Goal: Task Accomplishment & Management: Manage account settings

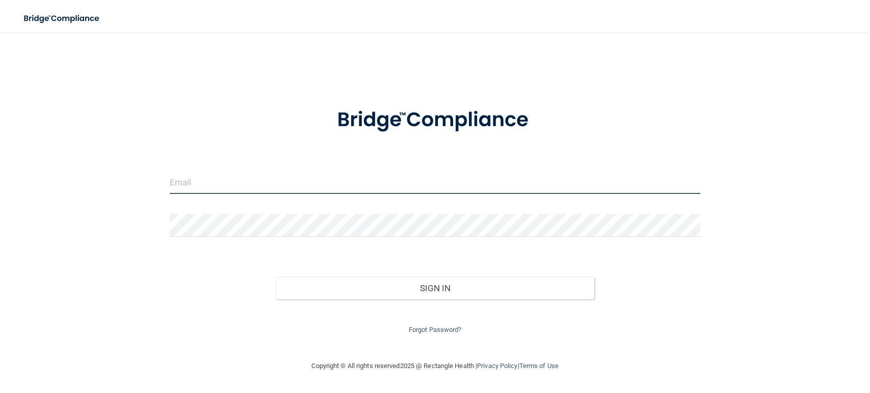
click at [381, 185] on input "email" at bounding box center [435, 182] width 530 height 23
type input "[EMAIL_ADDRESS][PERSON_NAME][DOMAIN_NAME]"
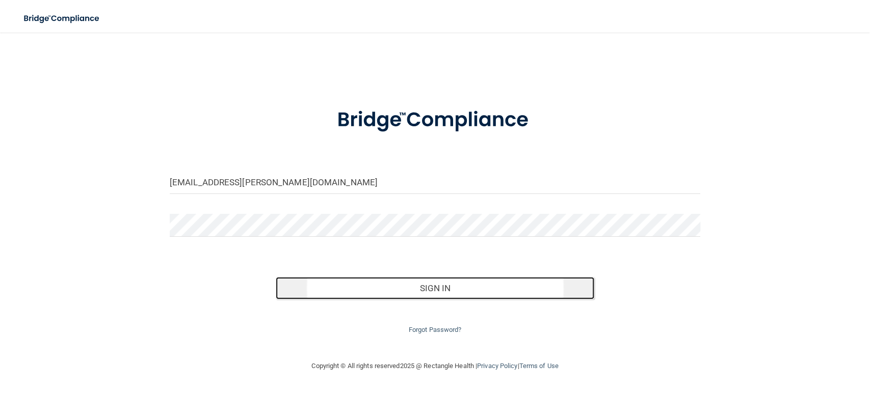
click at [435, 277] on button "Sign In" at bounding box center [435, 288] width 318 height 22
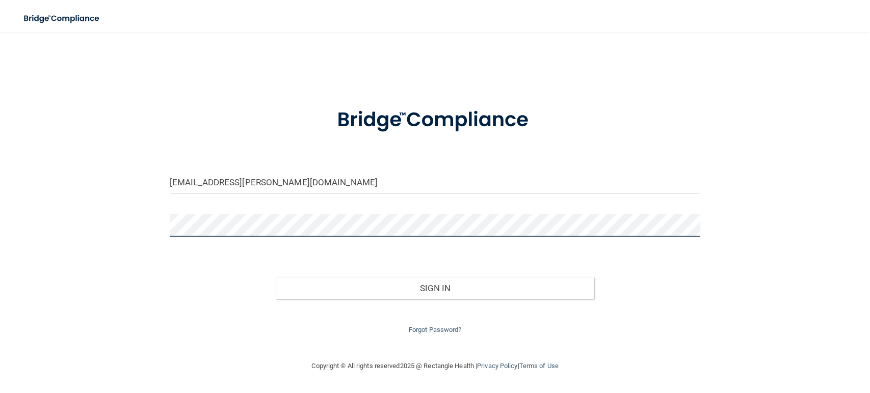
click at [276, 277] on button "Sign In" at bounding box center [435, 288] width 318 height 22
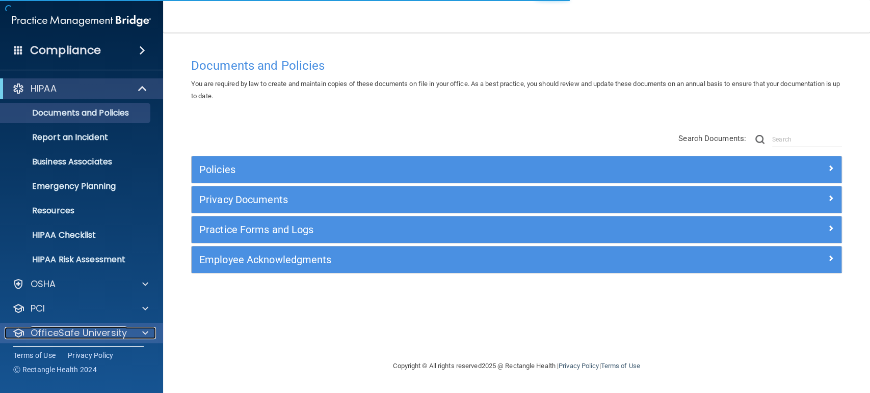
click at [143, 327] on span at bounding box center [145, 333] width 6 height 12
click at [143, 336] on span at bounding box center [145, 333] width 6 height 12
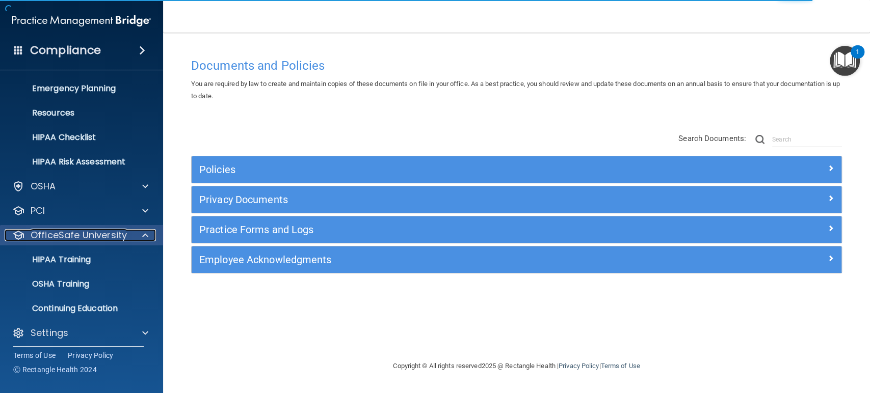
scroll to position [102, 0]
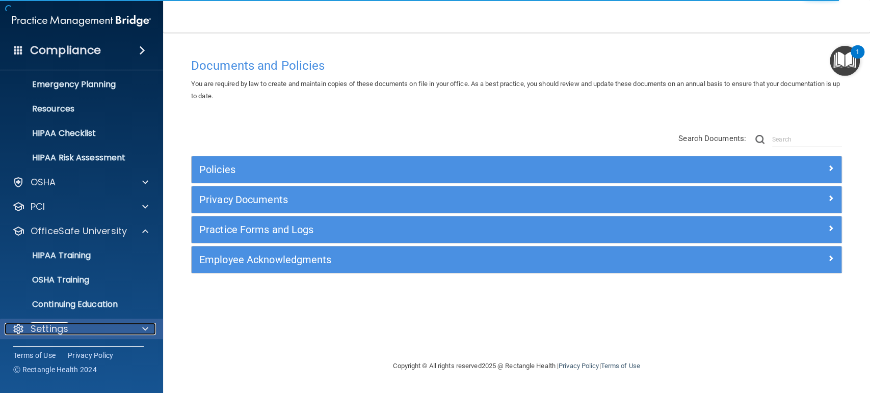
click at [145, 326] on span at bounding box center [145, 329] width 6 height 12
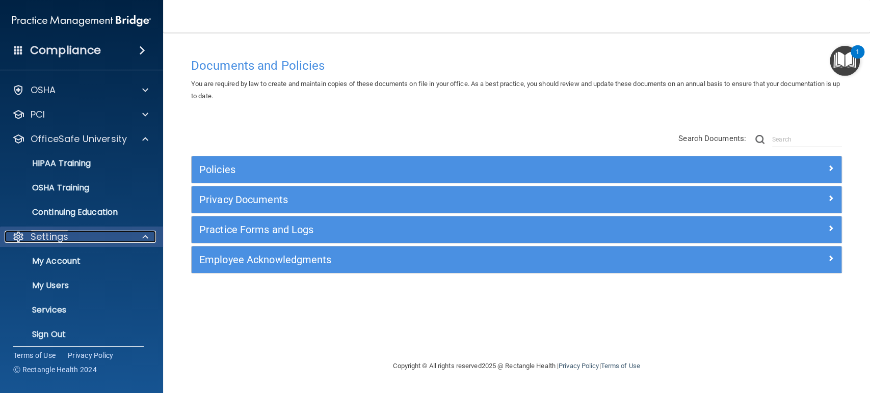
scroll to position [200, 0]
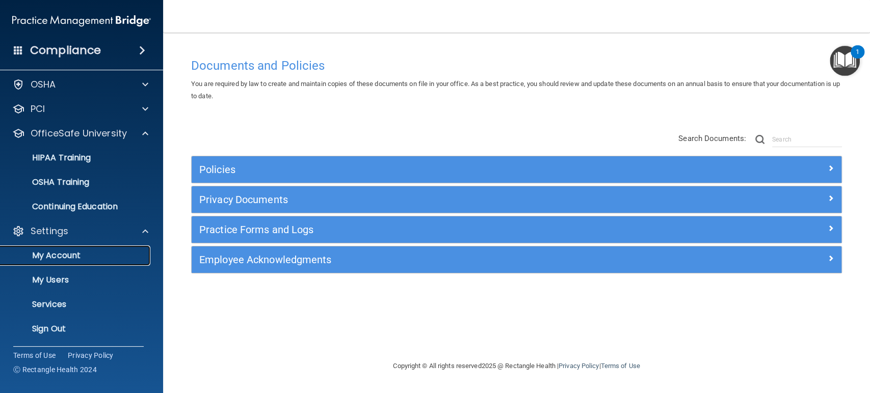
click at [59, 252] on p "My Account" at bounding box center [76, 256] width 139 height 10
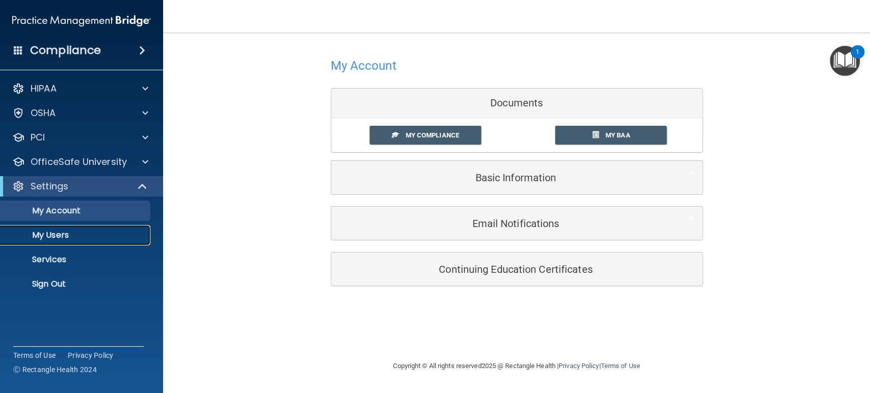
click at [66, 233] on p "My Users" at bounding box center [76, 235] width 139 height 10
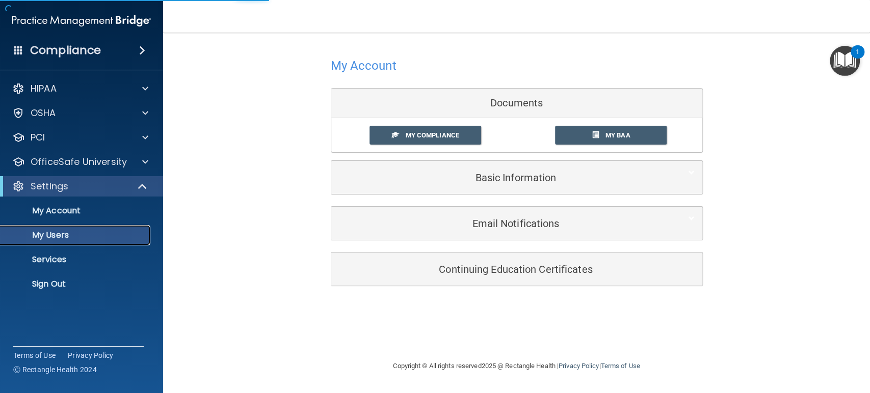
select select "20"
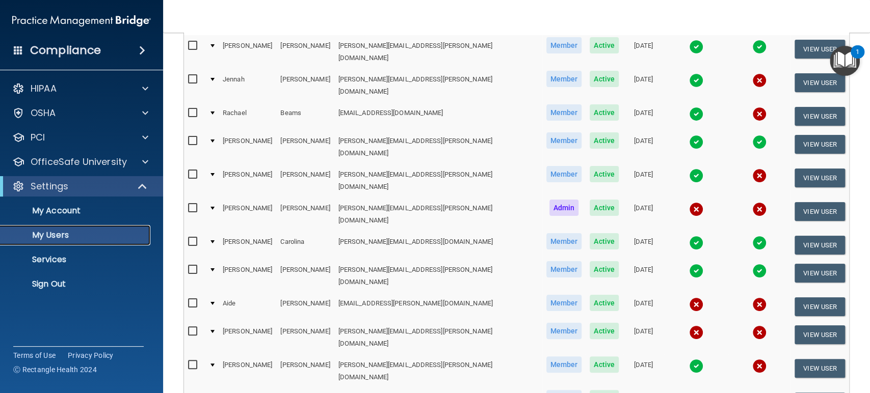
scroll to position [138, 0]
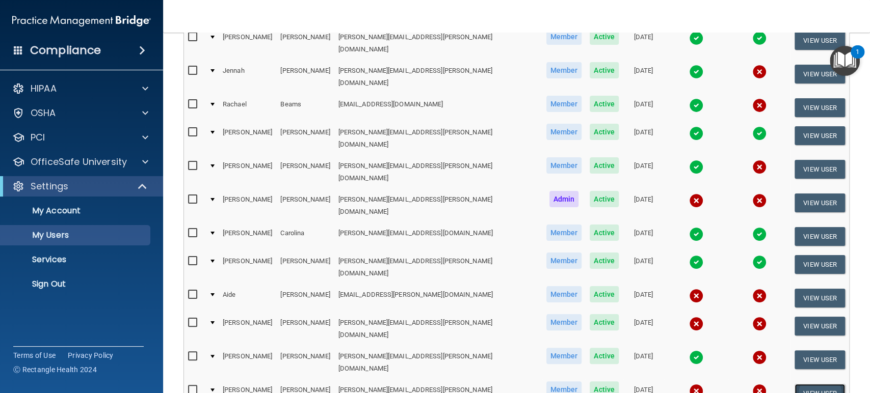
click at [794, 384] on button "View User" at bounding box center [819, 393] width 50 height 19
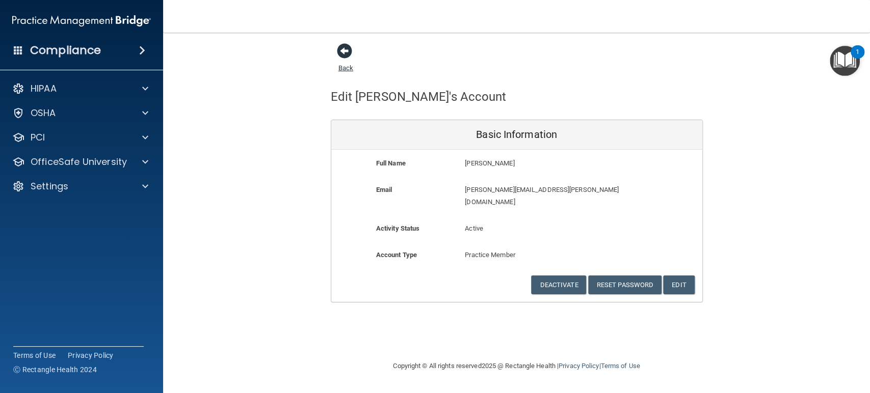
click at [341, 49] on span at bounding box center [344, 50] width 15 height 15
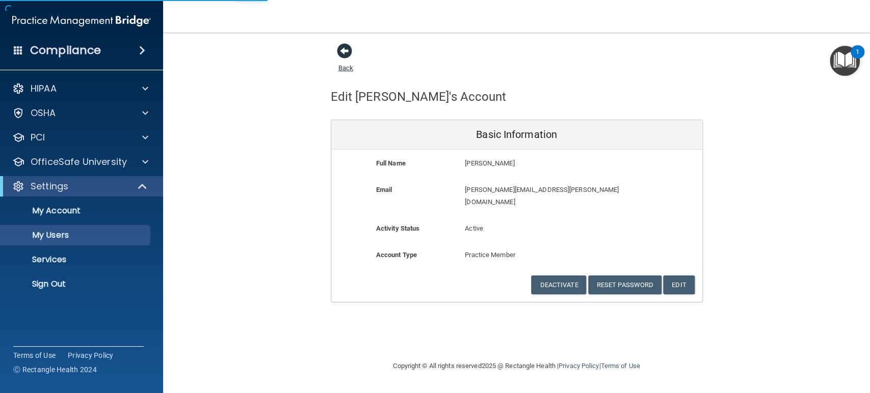
select select "20"
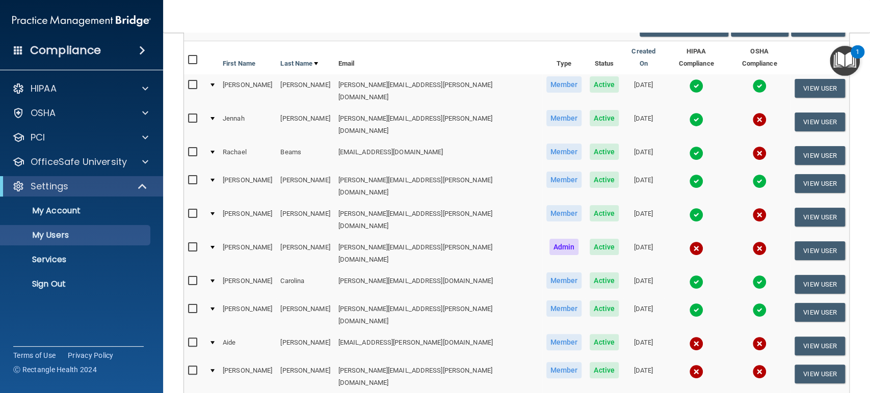
scroll to position [113, 0]
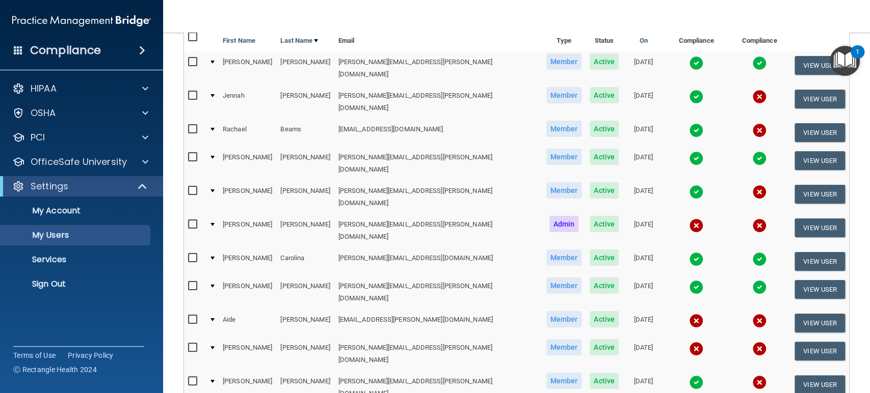
checkbox input "true"
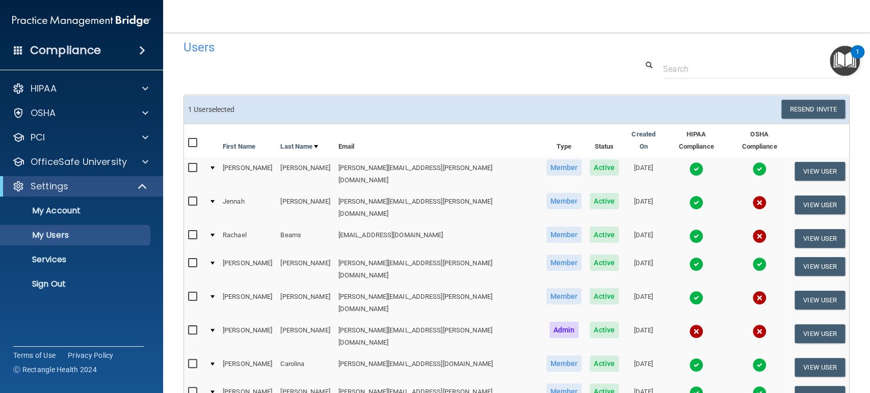
scroll to position [0, 0]
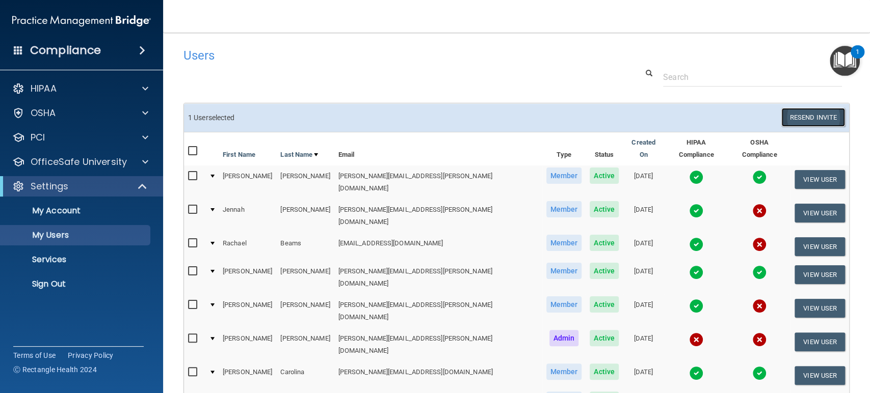
click at [799, 120] on button "Resend Invite" at bounding box center [813, 117] width 64 height 19
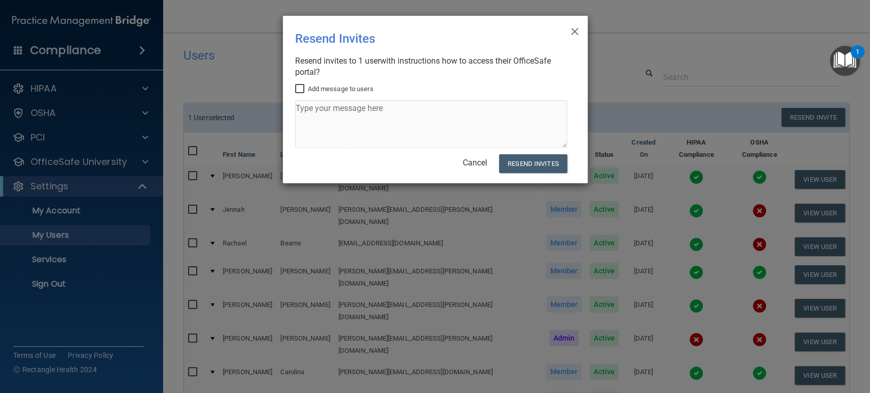
click at [300, 88] on input "Add message to users" at bounding box center [301, 89] width 12 height 8
checkbox input "true"
drag, startPoint x: 387, startPoint y: 106, endPoint x: 307, endPoint y: 106, distance: 80.5
click at [307, 106] on textarea at bounding box center [431, 124] width 272 height 48
click at [331, 112] on textarea "Hi, [PERSON_NAME]!" at bounding box center [431, 124] width 272 height 48
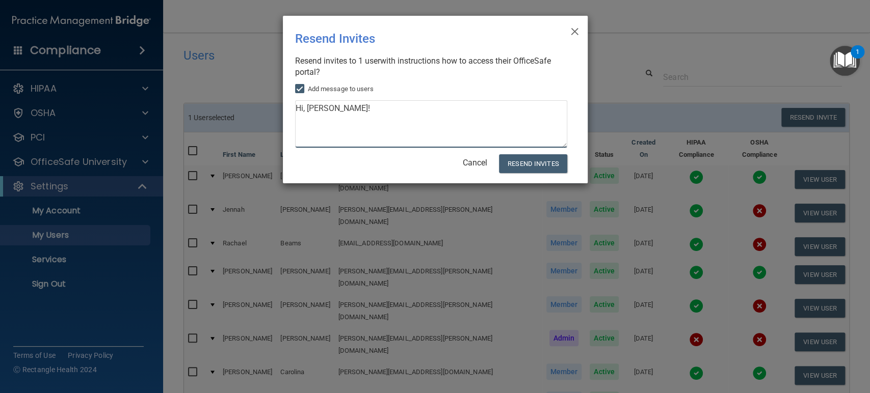
click at [331, 112] on textarea "Hi, [PERSON_NAME]!" at bounding box center [431, 124] width 272 height 48
click at [549, 121] on textarea "Hi, [PERSON_NAME]! Here is a re-invite for our online OSHA and HIPPA courses an…" at bounding box center [431, 124] width 272 height 48
click at [552, 125] on textarea "Hi, [PERSON_NAME]! Here is a re-invite for our online OSHA and HIPPA courses an…" at bounding box center [431, 124] width 272 height 48
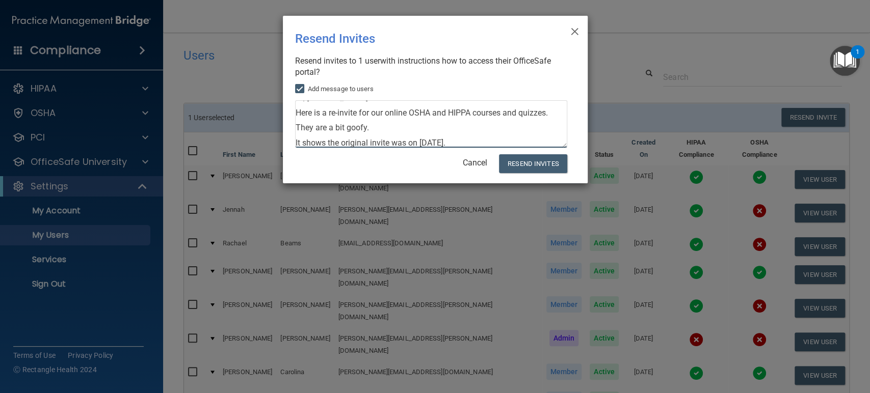
click at [299, 141] on textarea "Hi, [PERSON_NAME]! Here is a re-invite for our online OSHA and HIPPA courses an…" at bounding box center [431, 124] width 272 height 48
click at [323, 143] on textarea "Hi, [PERSON_NAME]! Here is a re-invite for our online OSHA and HIPPA courses an…" at bounding box center [431, 124] width 272 height 48
click at [468, 142] on textarea "Hi, [PERSON_NAME]! Here is a re-invite for our online OSHA and HIPPA courses an…" at bounding box center [431, 124] width 272 height 48
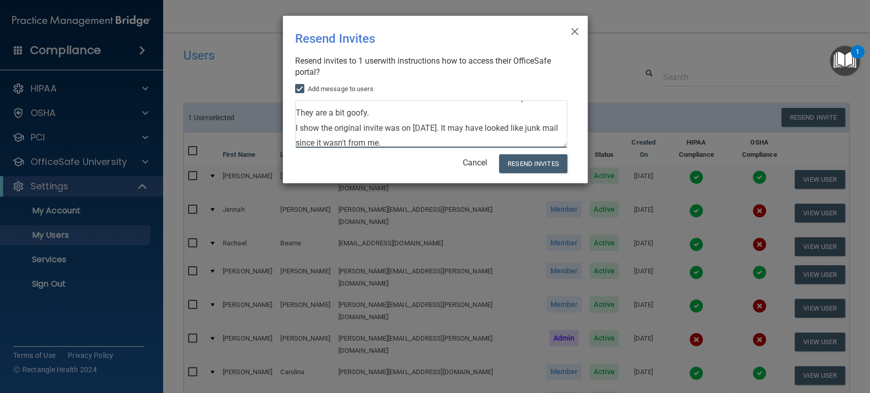
click at [468, 142] on textarea "Hi, [PERSON_NAME]! Here is a re-invite for our online OSHA and HIPPA courses an…" at bounding box center [431, 124] width 272 height 48
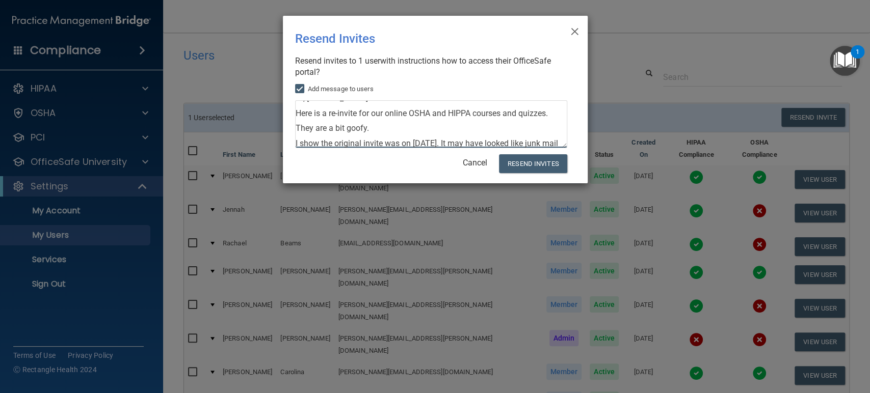
scroll to position [0, 0]
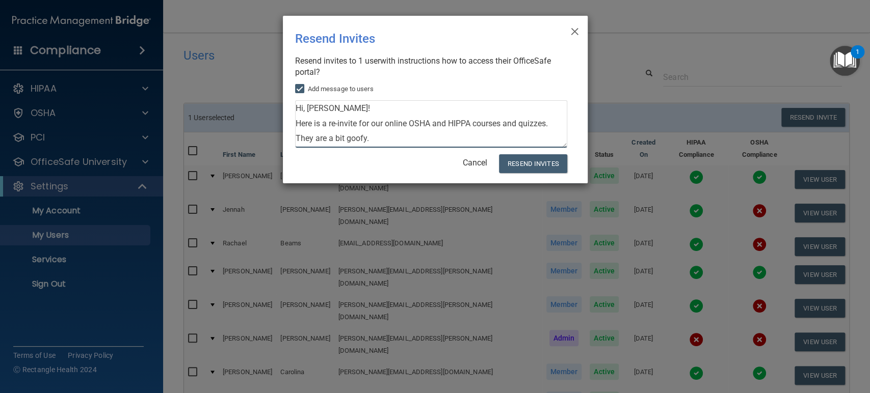
drag, startPoint x: 468, startPoint y: 142, endPoint x: 538, endPoint y: 133, distance: 70.3
click at [538, 133] on textarea "Hi, [PERSON_NAME]! Here is a re-invite for our online OSHA and HIPPA courses an…" at bounding box center [431, 124] width 272 height 48
click at [551, 120] on textarea "Hi, [PERSON_NAME]! Here is a re-invite for our online OSHA and HIPPA courses an…" at bounding box center [431, 124] width 272 height 48
click at [392, 129] on textarea "Hi, [PERSON_NAME]! Here is a re-invite for our online OSHA and HIPPA courses an…" at bounding box center [431, 124] width 272 height 48
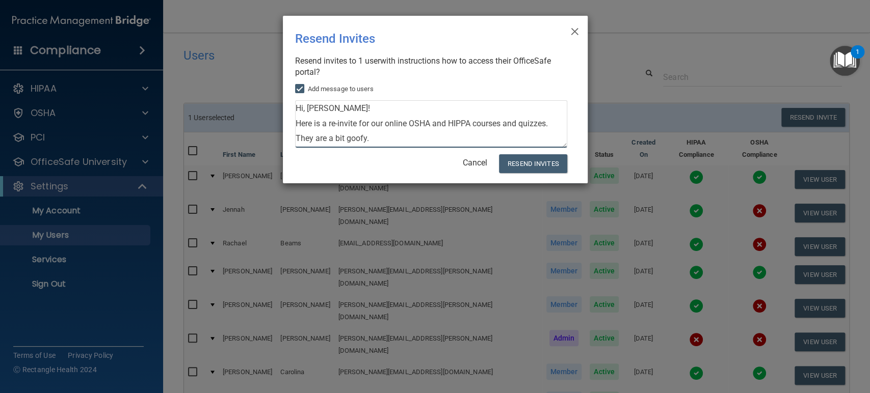
click at [374, 142] on textarea "Hi, [PERSON_NAME]! Here is a re-invite for our online OSHA and HIPPA courses an…" at bounding box center [431, 124] width 272 height 48
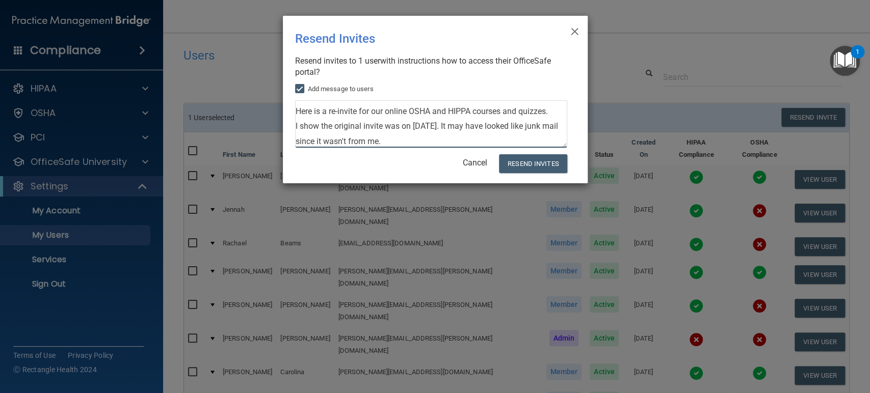
scroll to position [22, 0]
click at [418, 132] on textarea "Hi, [PERSON_NAME]! Here is a re-invite for our online OSHA and HIPPA courses an…" at bounding box center [431, 124] width 272 height 48
click at [490, 117] on textarea "Hi, [PERSON_NAME]! Here is a re-invite for our online OSHA and HIPPA courses an…" at bounding box center [431, 124] width 272 height 48
click at [485, 115] on textarea "Hi, [PERSON_NAME]! Here is a re-invite for our online OSHA and HIPPA courses an…" at bounding box center [431, 124] width 272 height 48
click at [482, 115] on textarea "Hi, [PERSON_NAME]! Here is a re-invite for our online OSHA and HIPPA courses an…" at bounding box center [431, 124] width 272 height 48
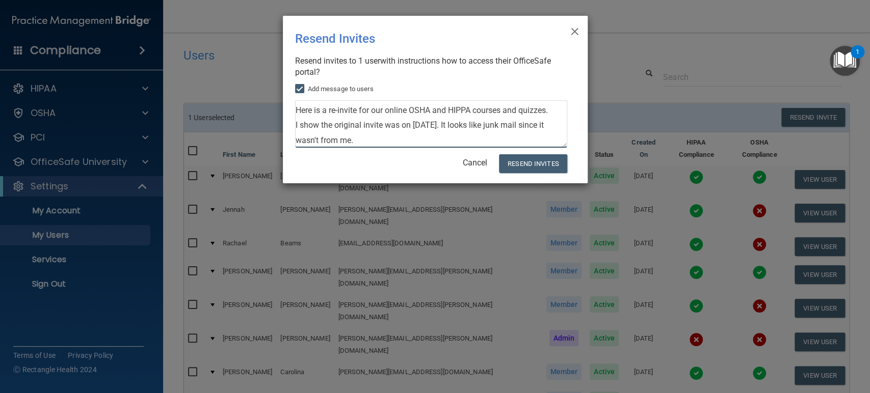
click at [317, 131] on textarea "Hi, [PERSON_NAME]! Here is a re-invite for our online OSHA and HIPPA courses an…" at bounding box center [431, 124] width 272 height 48
click at [341, 133] on textarea "Hi, [PERSON_NAME]! Here is a re-invite for our online OSHA and HIPPA courses an…" at bounding box center [431, 124] width 272 height 48
type textarea "Hi, [PERSON_NAME]! Here is a re-invite for our online OSHA and HIPPA courses an…"
click at [523, 161] on button "Resend Invites" at bounding box center [533, 163] width 68 height 19
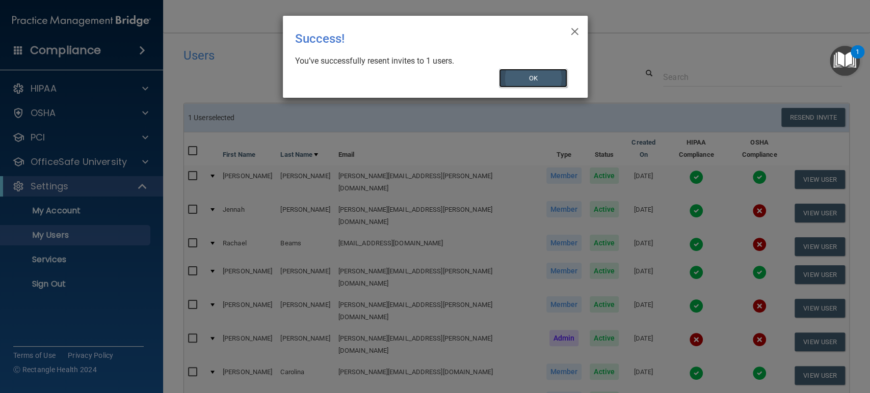
click at [535, 76] on button "OK" at bounding box center [533, 78] width 68 height 19
